Goal: Find specific page/section: Find specific page/section

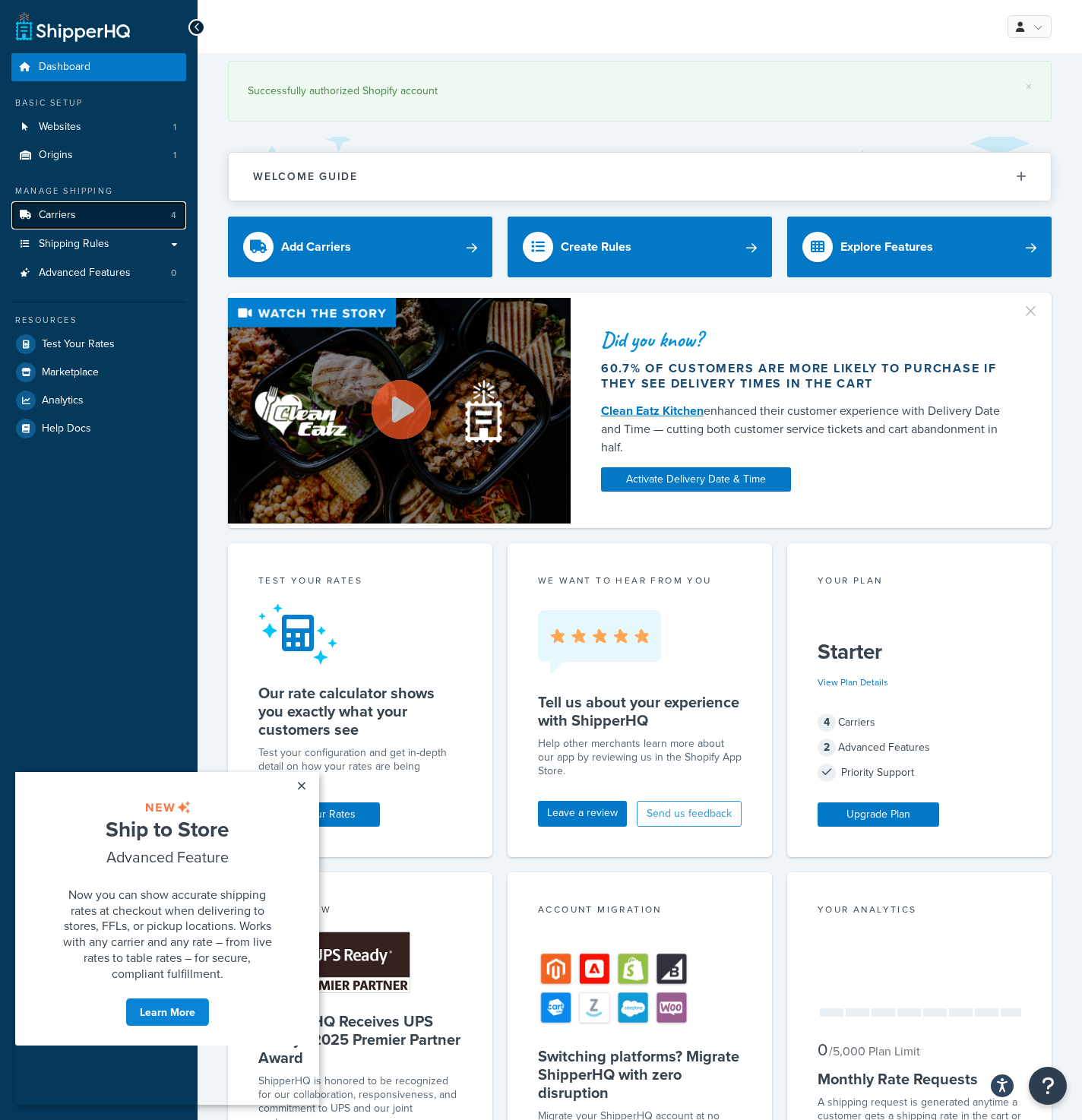
click at [52, 214] on span "Carriers" at bounding box center [58, 215] width 37 height 13
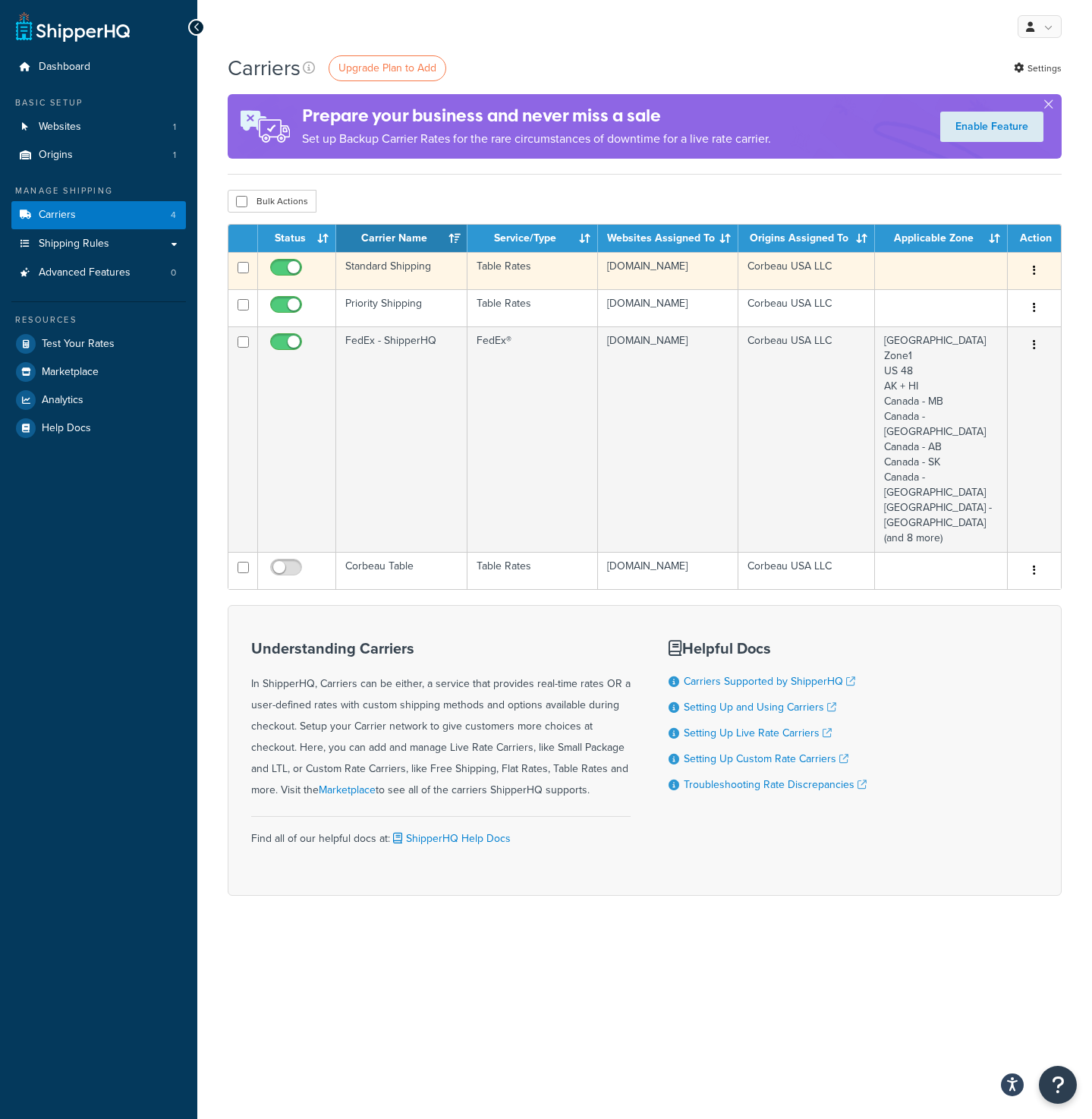
click at [434, 285] on td "Standard Shipping" at bounding box center [402, 271] width 131 height 37
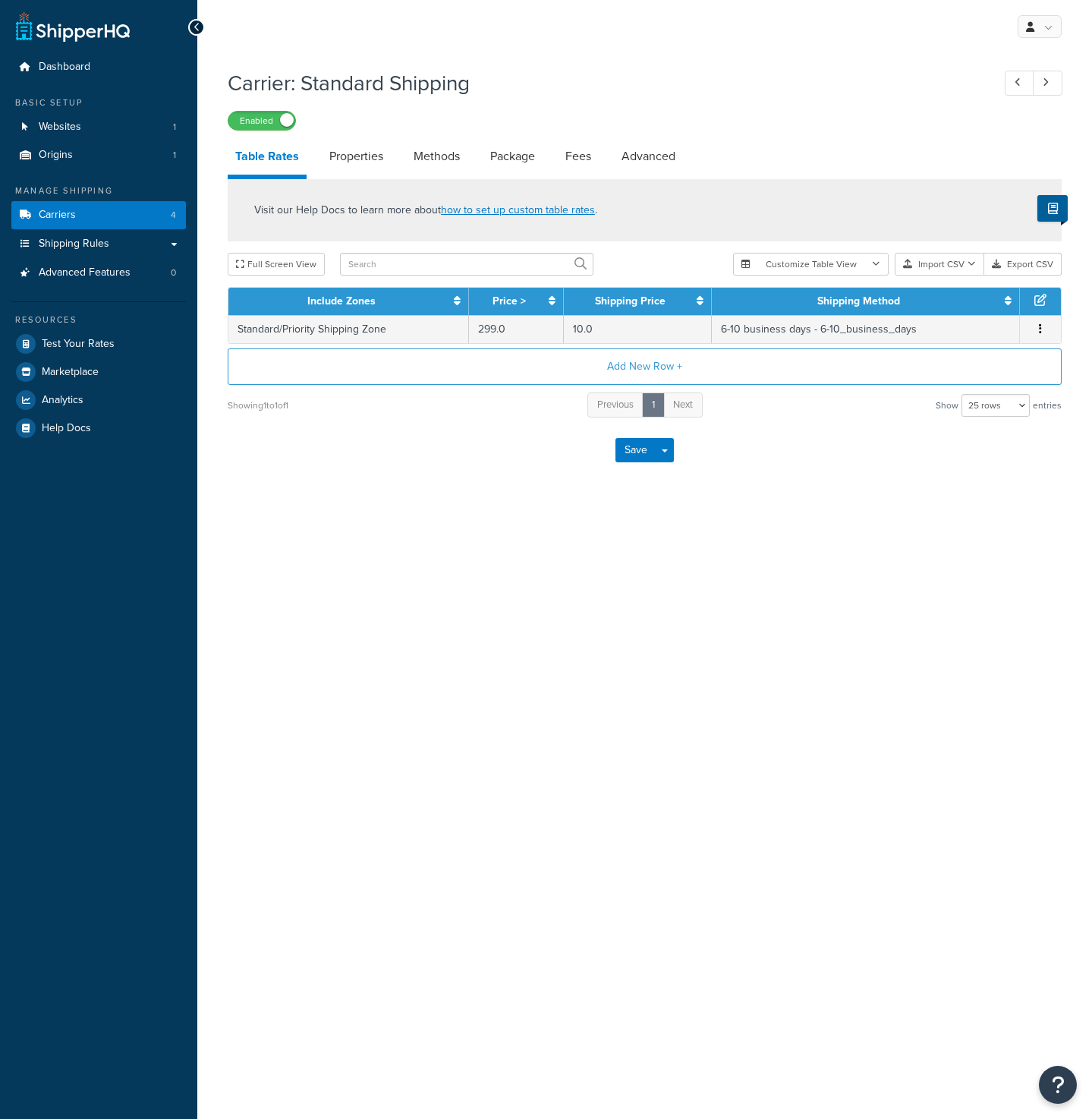
select select "25"
click at [61, 215] on span "Carriers" at bounding box center [58, 215] width 37 height 13
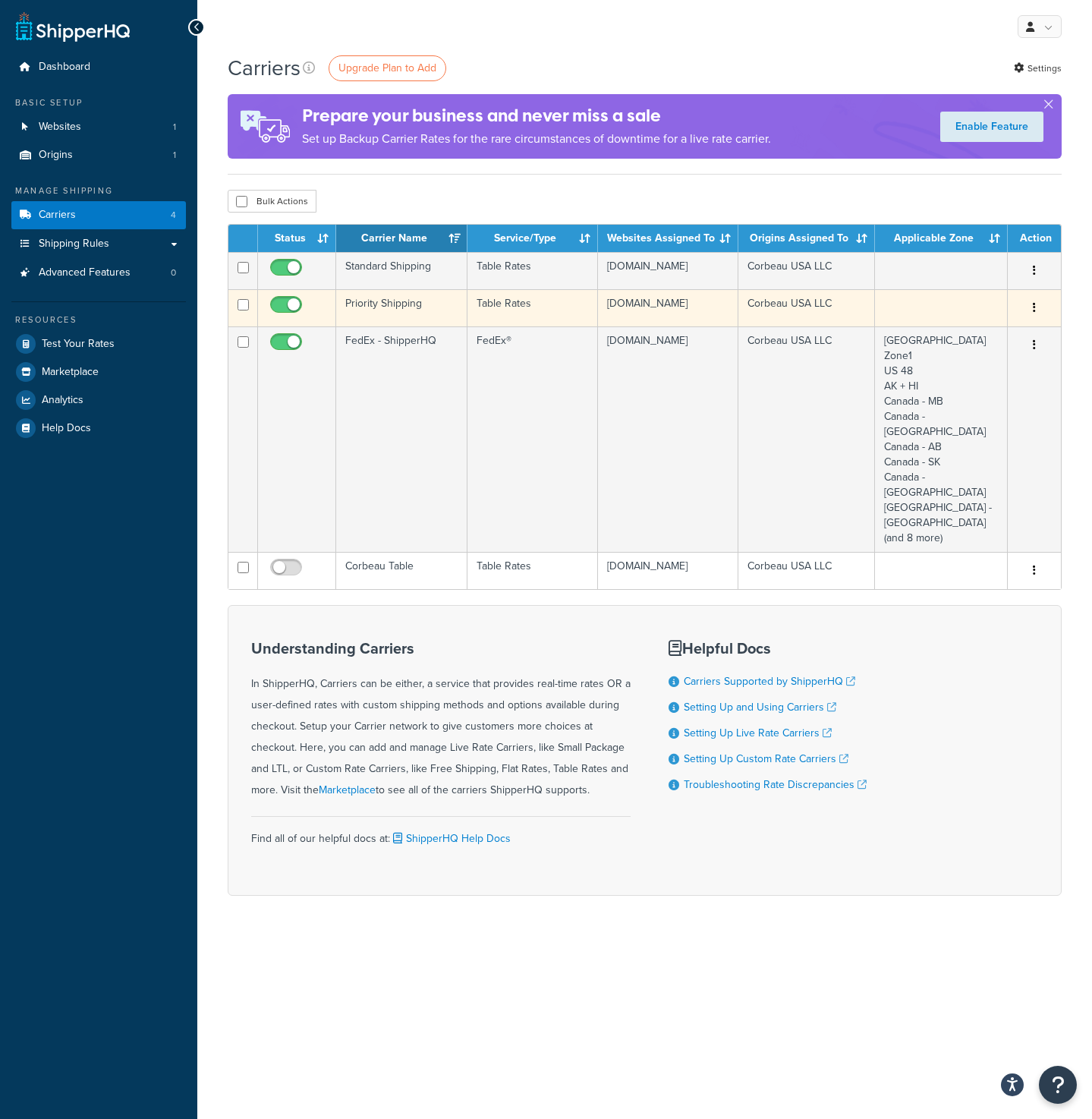
click at [528, 319] on td "Table Rates" at bounding box center [532, 308] width 130 height 37
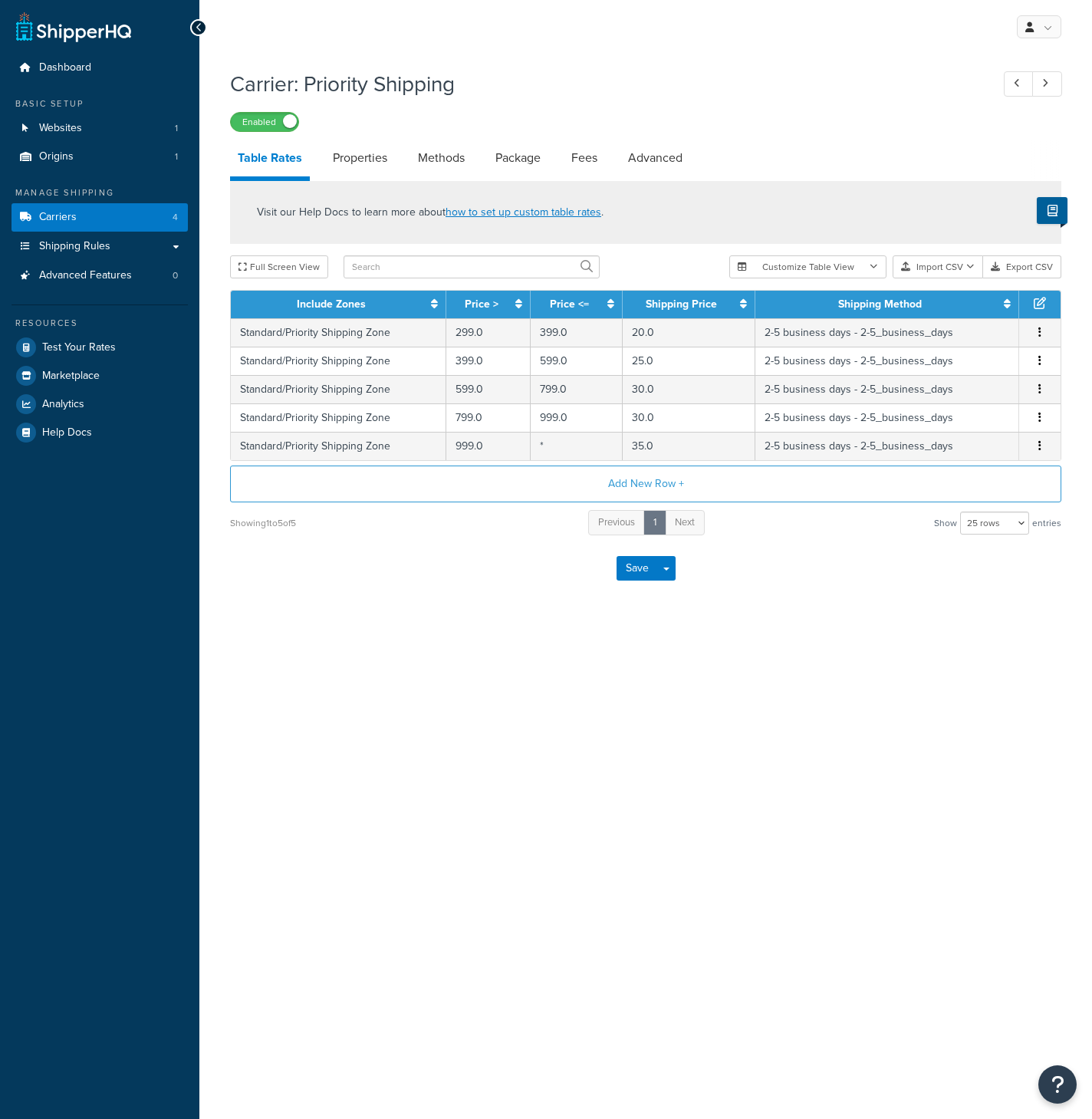
select select "25"
